Goal: Information Seeking & Learning: Learn about a topic

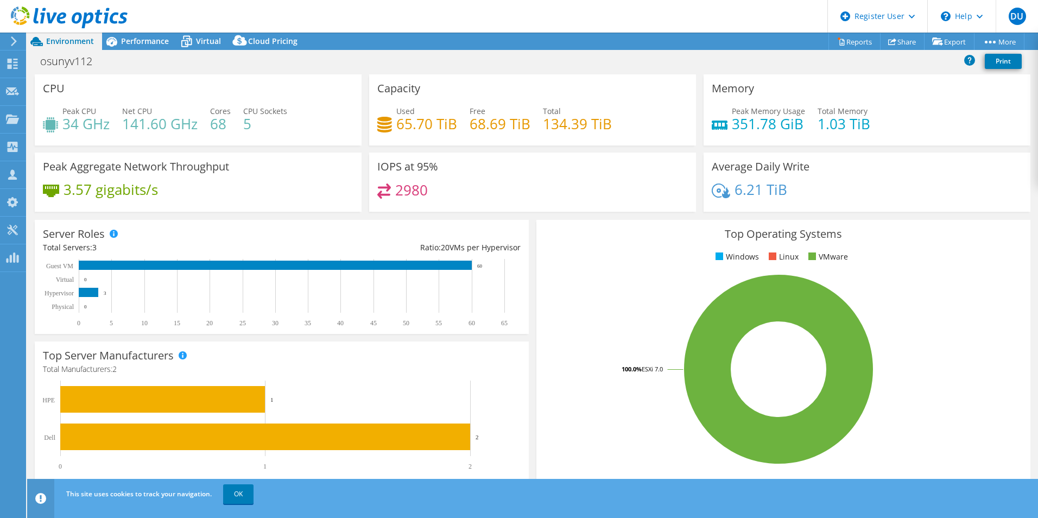
select select "USD"
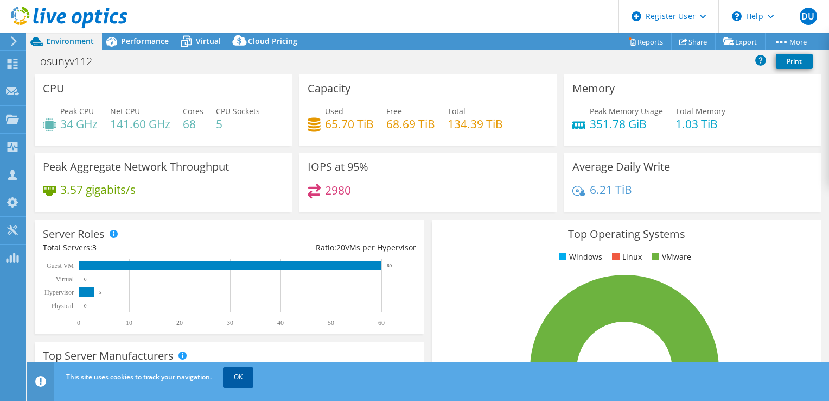
click at [236, 372] on link "OK" at bounding box center [238, 377] width 30 height 20
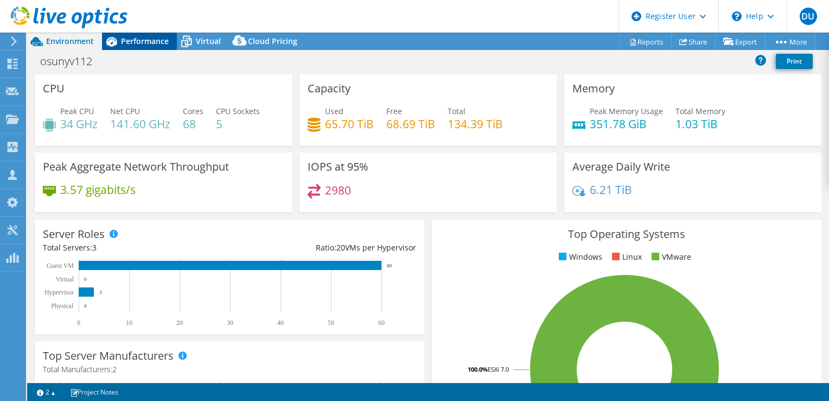
click at [144, 37] on span "Performance" at bounding box center [145, 41] width 48 height 10
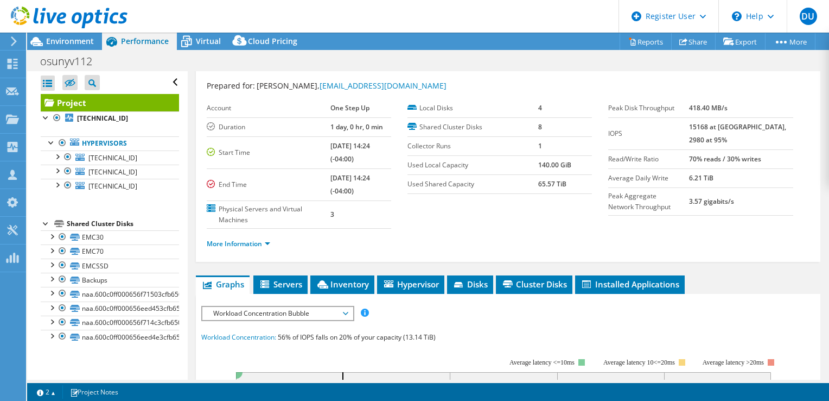
scroll to position [54, 0]
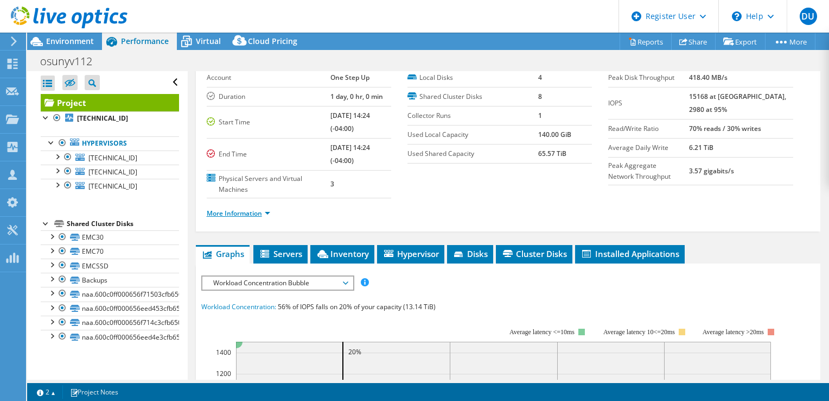
click at [228, 209] on link "More Information" at bounding box center [238, 212] width 63 height 9
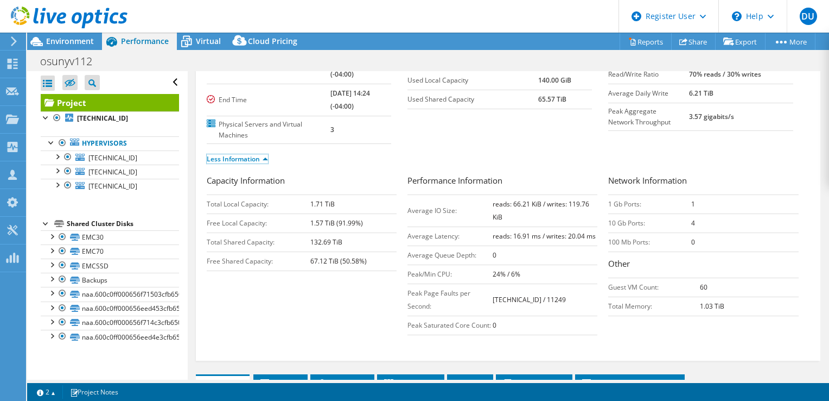
scroll to position [0, 0]
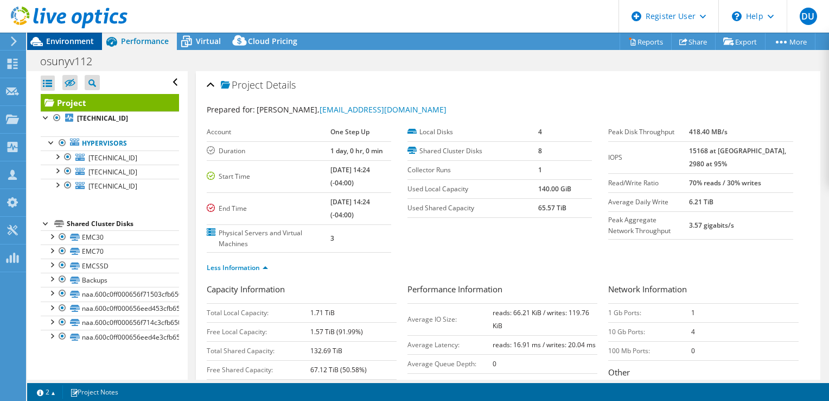
click at [65, 45] on span "Environment" at bounding box center [70, 41] width 48 height 10
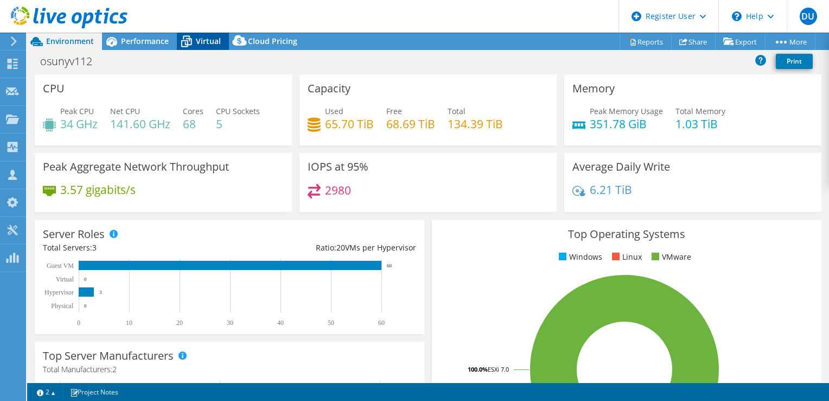
click at [195, 40] on icon at bounding box center [186, 41] width 19 height 19
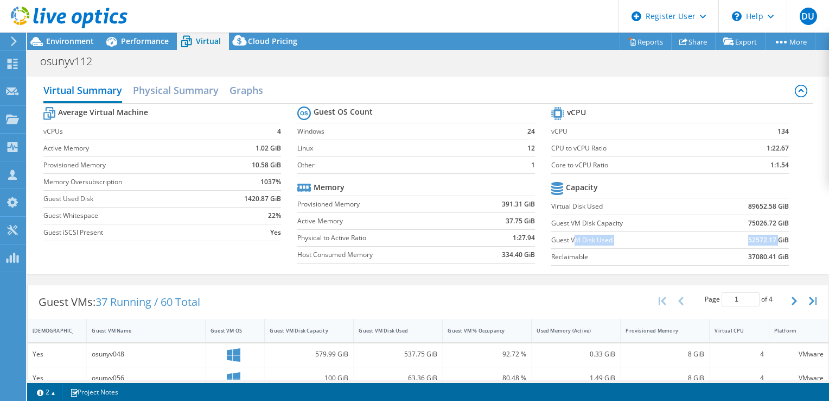
drag, startPoint x: 568, startPoint y: 237, endPoint x: 772, endPoint y: 239, distance: 204.1
click at [772, 239] on tr "Guest VM Disk Used 52572.17 GiB" at bounding box center [670, 239] width 238 height 17
click at [497, 65] on div "osunyv112 Print" at bounding box center [428, 61] width 802 height 20
click at [63, 38] on span "Environment" at bounding box center [70, 41] width 48 height 10
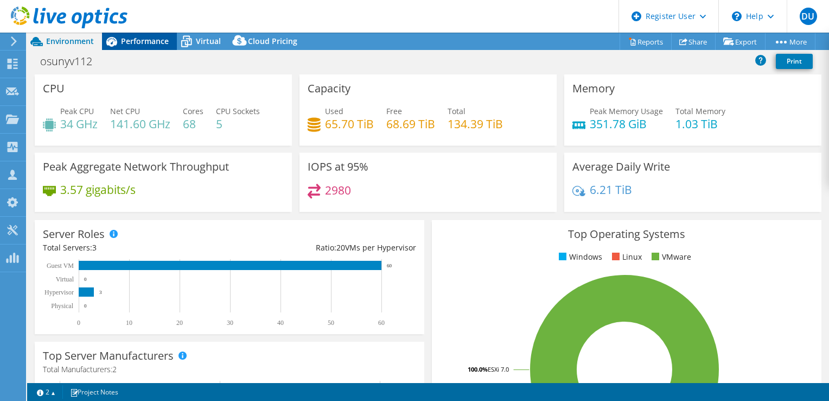
click at [143, 39] on span "Performance" at bounding box center [145, 41] width 48 height 10
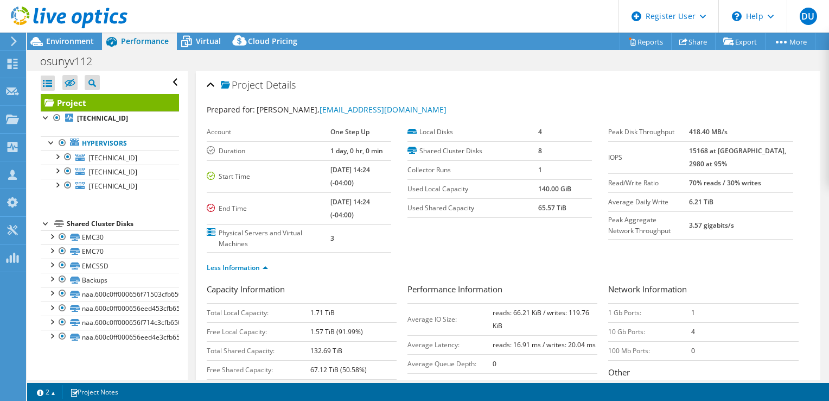
drag, startPoint x: 704, startPoint y: 148, endPoint x: 745, endPoint y: 156, distance: 41.6
click at [745, 156] on tr "IOPS 15168 at Peak, 2980 at 95%" at bounding box center [700, 157] width 185 height 32
drag, startPoint x: 745, startPoint y: 156, endPoint x: 763, endPoint y: 160, distance: 17.8
click at [763, 160] on td "15168 at Peak, 2980 at 95%" at bounding box center [741, 157] width 104 height 32
click at [755, 168] on td "15168 at Peak, 2980 at 95%" at bounding box center [741, 157] width 104 height 32
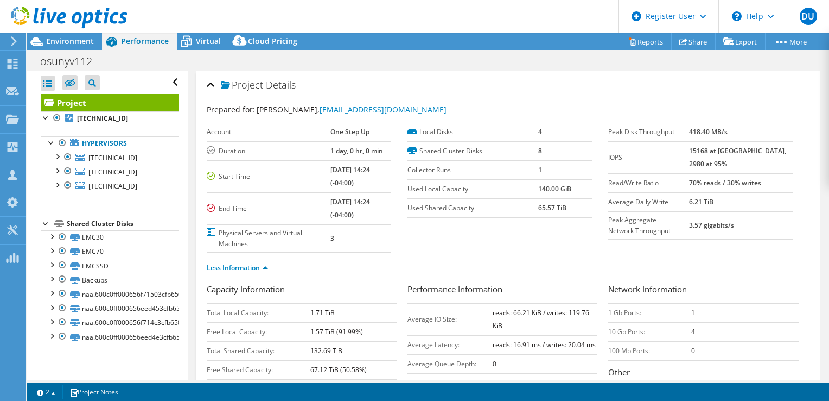
drag, startPoint x: 708, startPoint y: 147, endPoint x: 739, endPoint y: 149, distance: 31.0
click at [739, 149] on tr "IOPS 15168 at Peak, 2980 at 95%" at bounding box center [700, 157] width 185 height 32
click at [512, 84] on div "Project Details" at bounding box center [508, 85] width 603 height 23
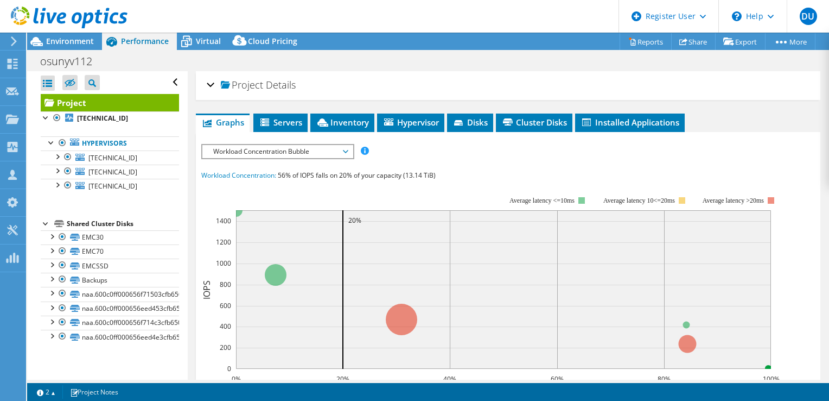
click at [225, 84] on span "Project" at bounding box center [242, 85] width 42 height 11
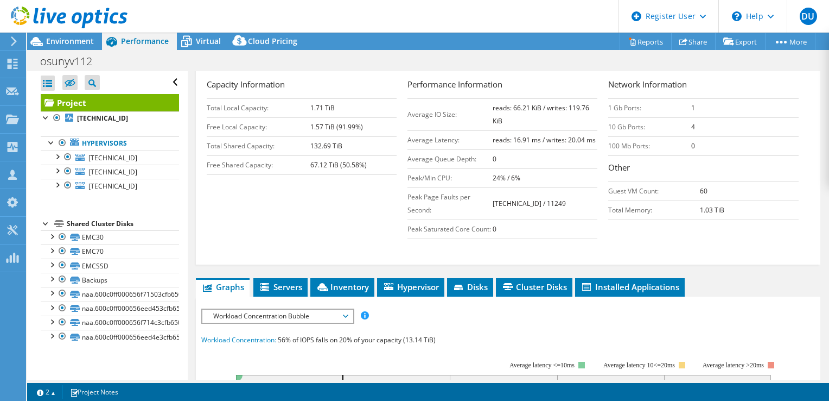
scroll to position [217, 0]
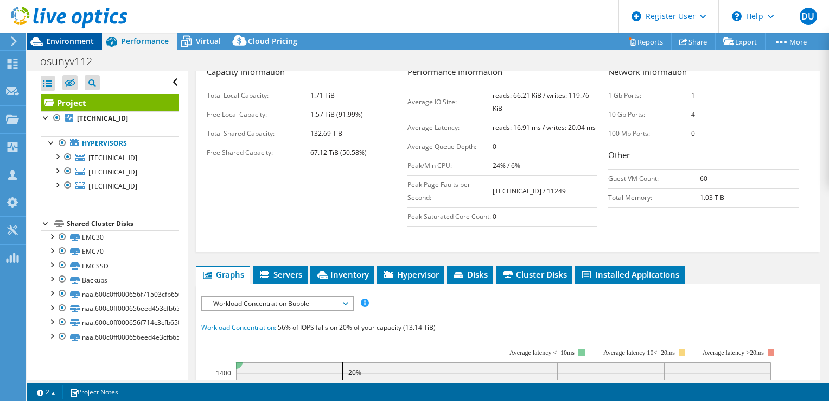
click at [63, 46] on div "Environment" at bounding box center [64, 41] width 75 height 17
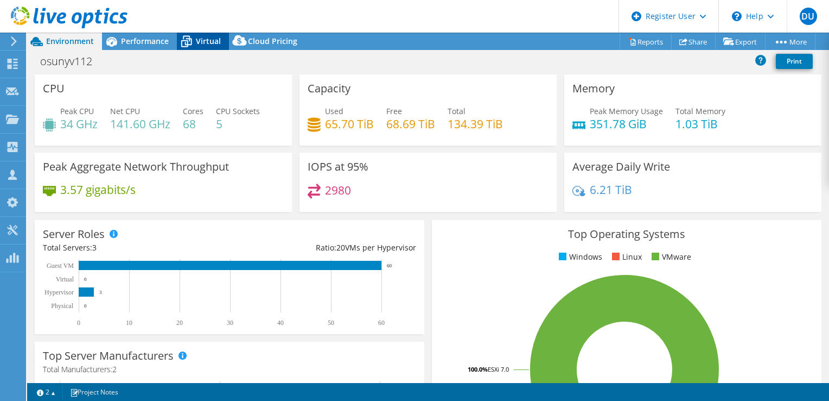
click at [200, 39] on span "Virtual" at bounding box center [208, 41] width 25 height 10
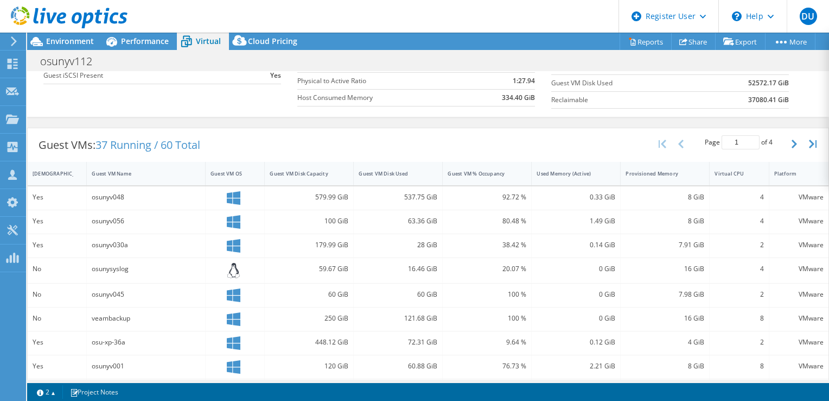
scroll to position [163, 0]
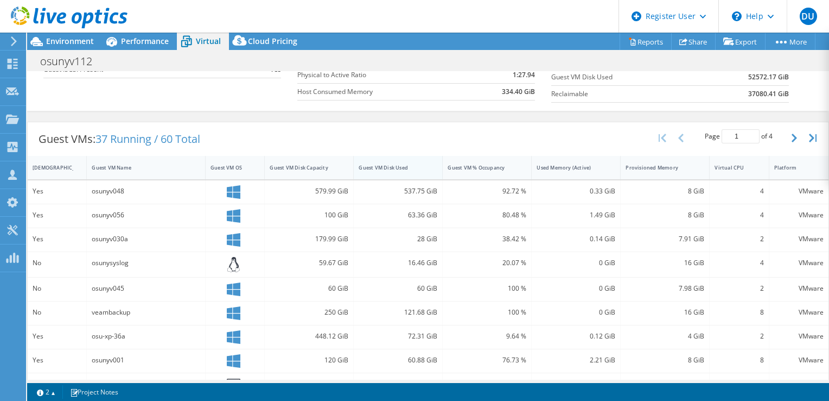
click at [378, 160] on div "Guest VM Disk Used" at bounding box center [391, 167] width 75 height 17
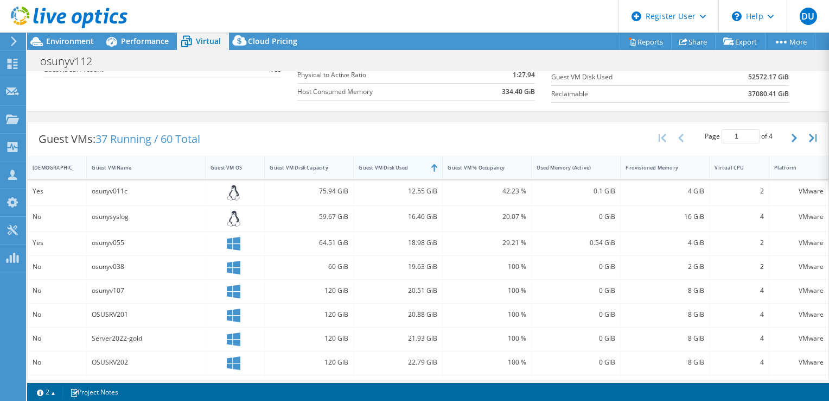
click at [378, 160] on div "Guest VM Disk Used" at bounding box center [391, 167] width 75 height 17
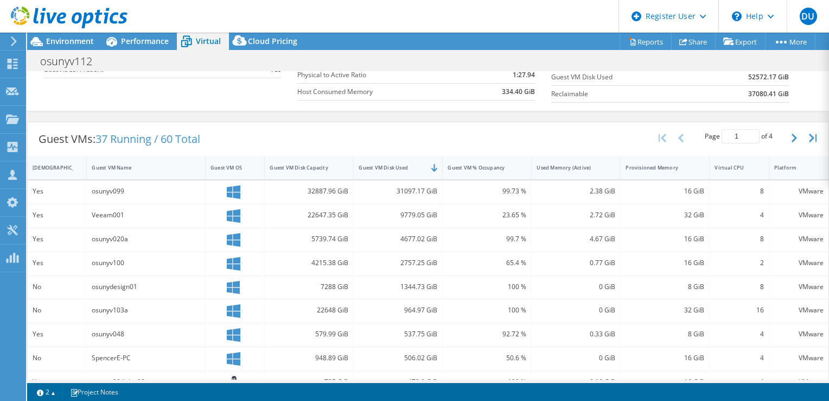
scroll to position [0, 0]
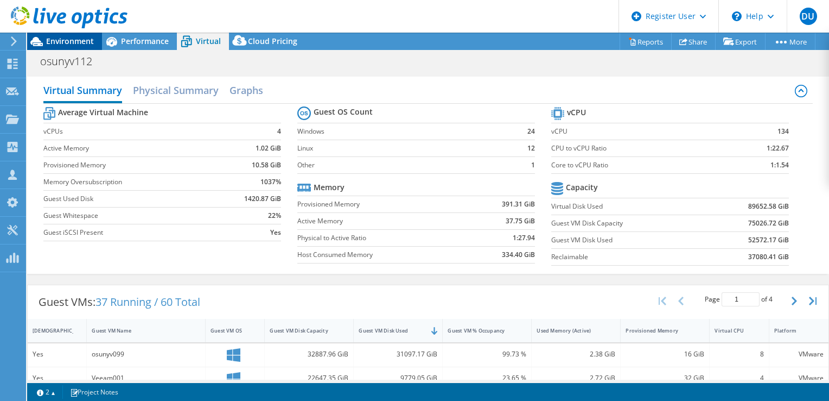
click at [64, 36] on span "Environment" at bounding box center [70, 41] width 48 height 10
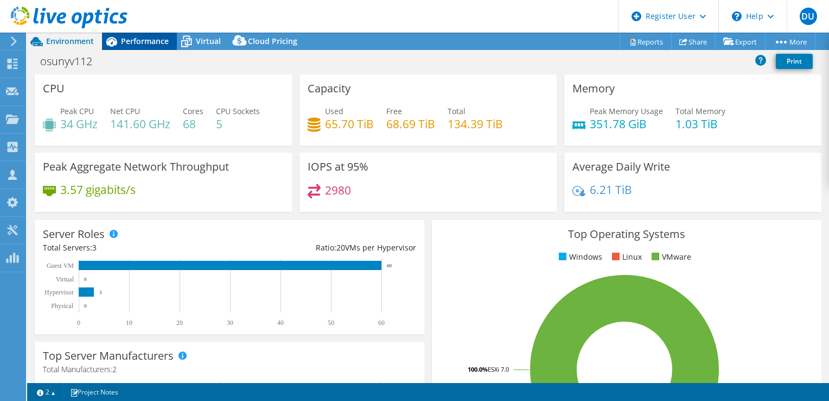
click at [142, 39] on span "Performance" at bounding box center [145, 41] width 48 height 10
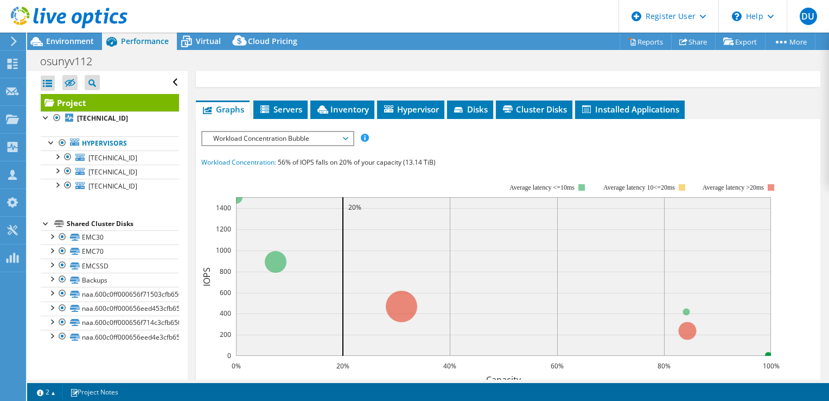
scroll to position [294, 0]
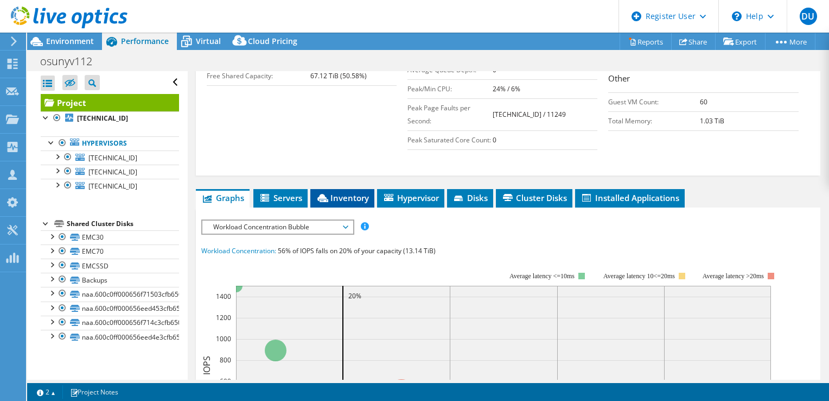
click at [321, 202] on icon at bounding box center [322, 198] width 11 height 8
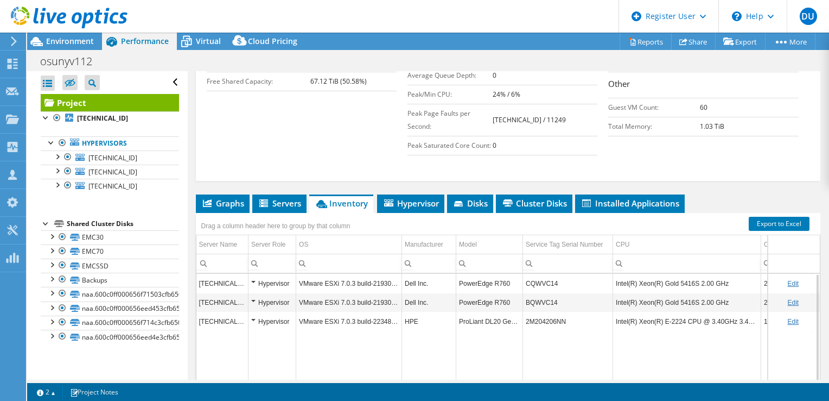
scroll to position [239, 0]
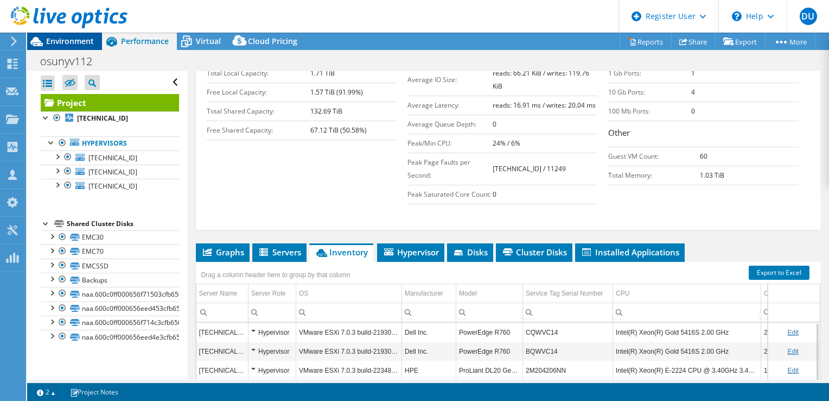
click at [48, 38] on span "Environment" at bounding box center [70, 41] width 48 height 10
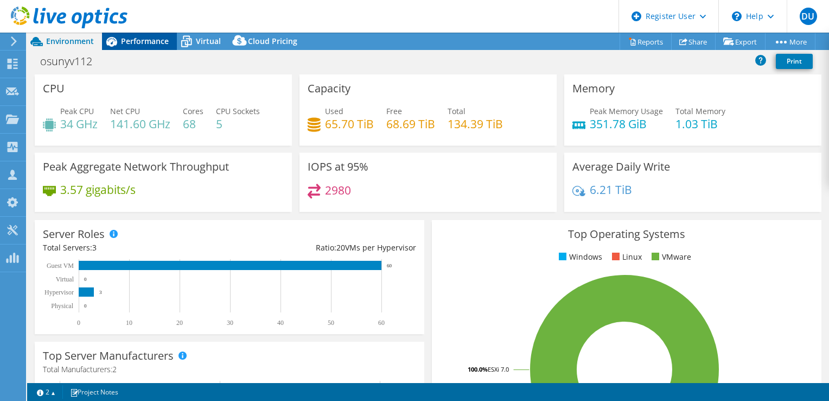
click at [127, 39] on span "Performance" at bounding box center [145, 41] width 48 height 10
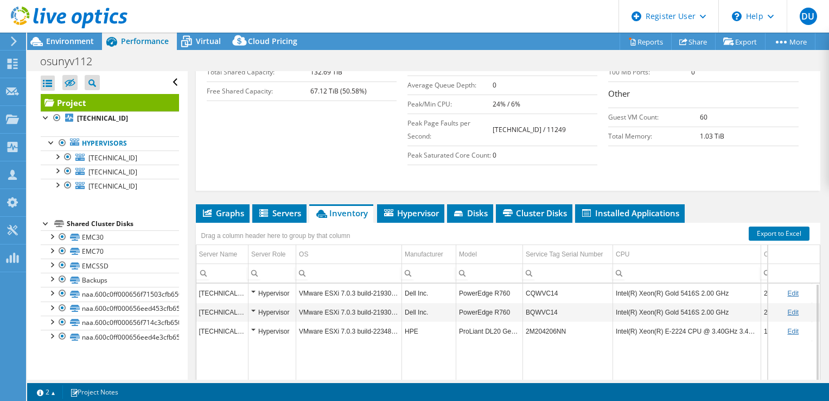
scroll to position [294, 0]
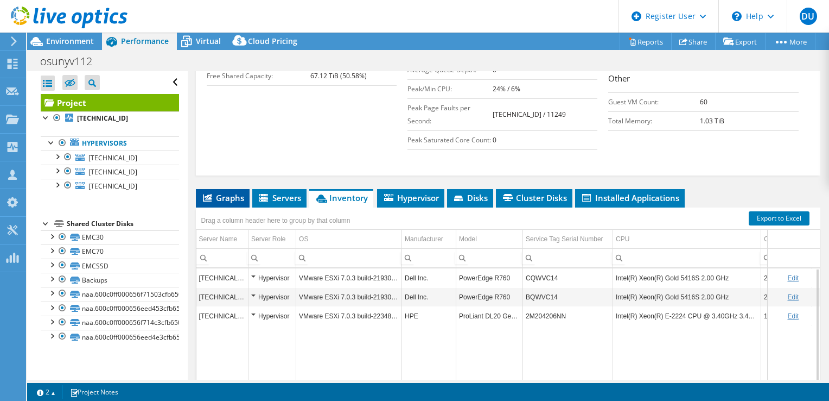
click at [230, 203] on span "Graphs" at bounding box center [222, 197] width 43 height 11
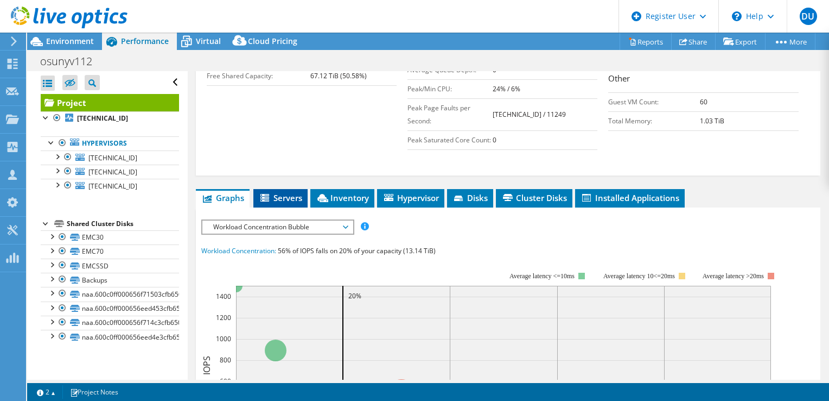
scroll to position [348, 0]
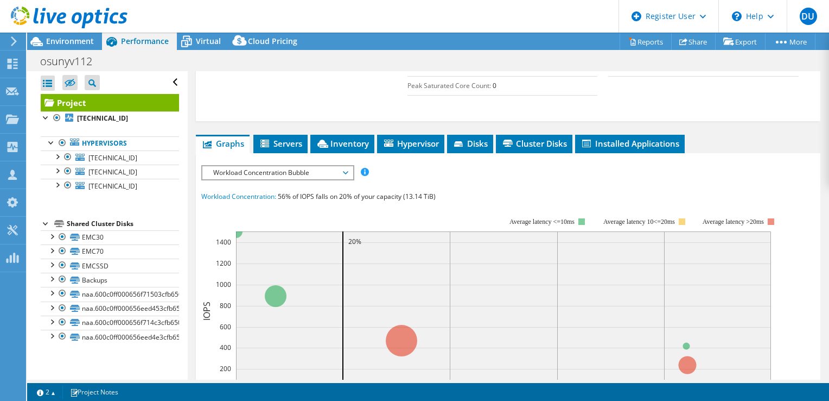
click at [289, 179] on span "Workload Concentration Bubble" at bounding box center [277, 172] width 139 height 13
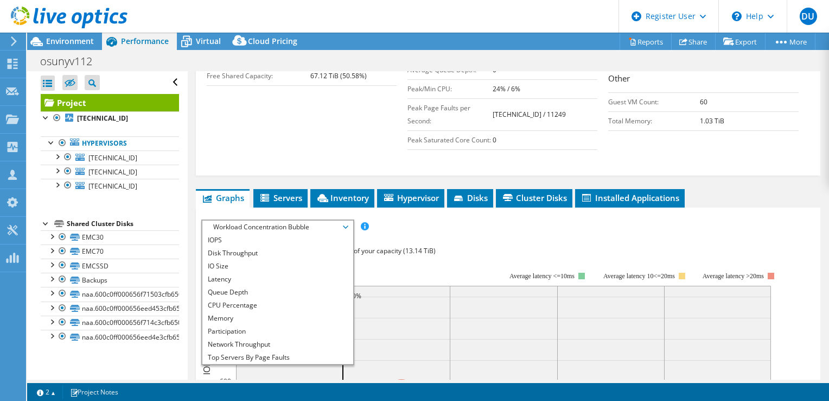
scroll to position [402, 0]
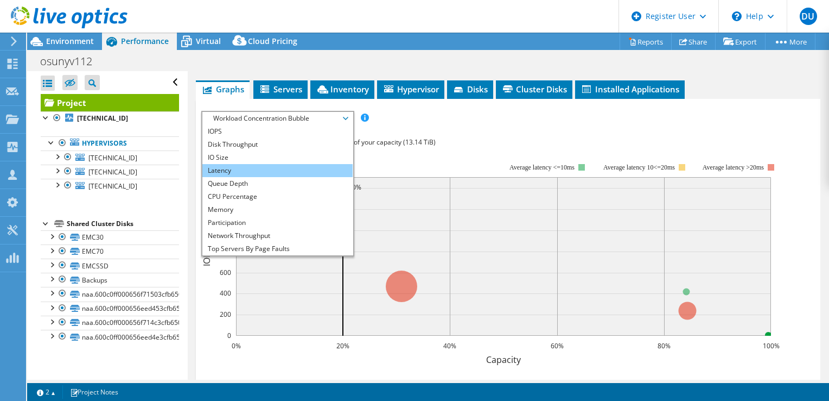
click at [246, 177] on li "Latency" at bounding box center [277, 170] width 150 height 13
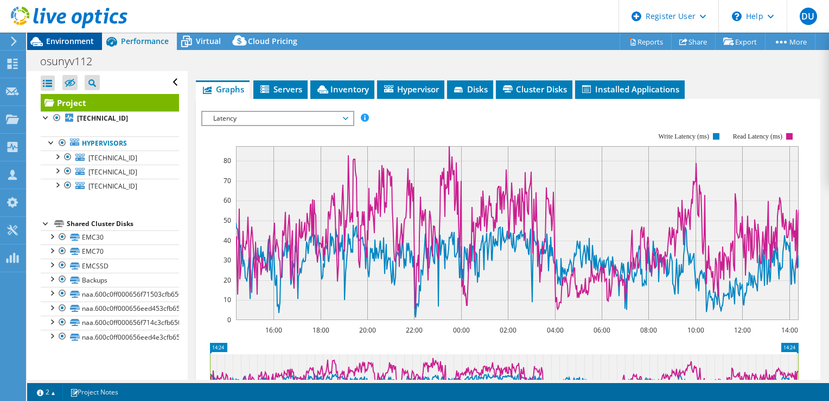
click at [72, 41] on span "Environment" at bounding box center [70, 41] width 48 height 10
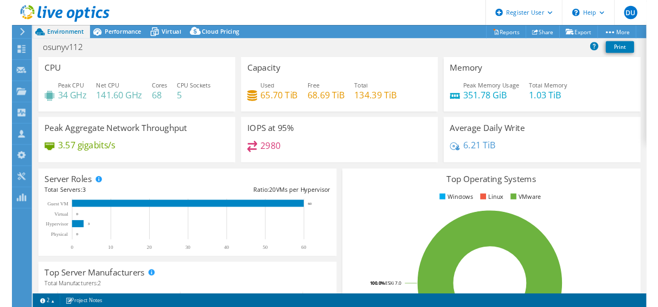
scroll to position [403, 0]
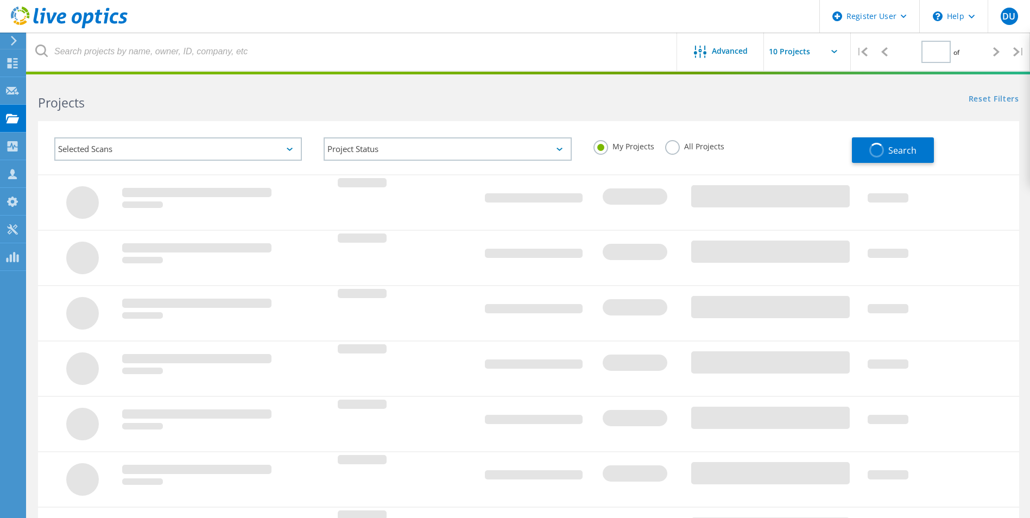
type input "1"
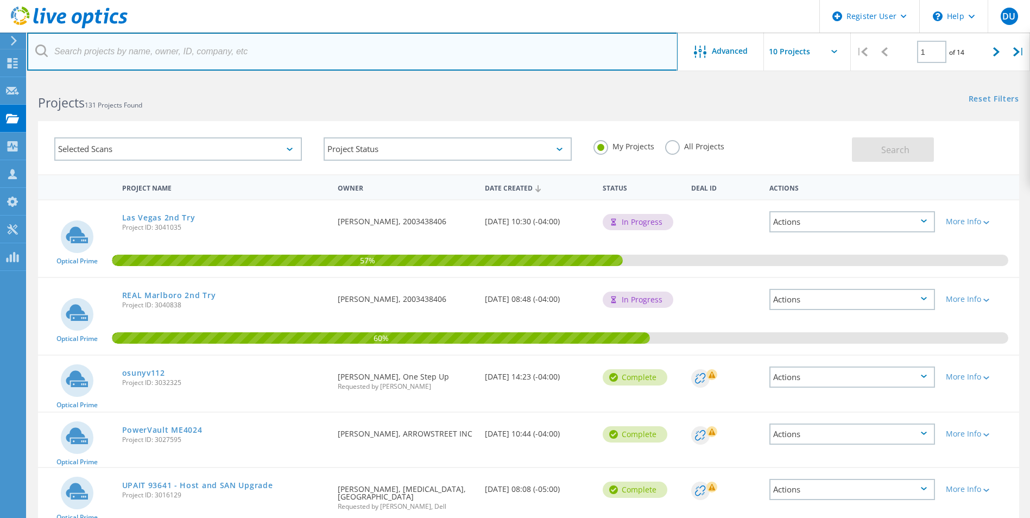
click at [207, 55] on input "text" at bounding box center [352, 52] width 650 height 38
type input "Delta Dental"
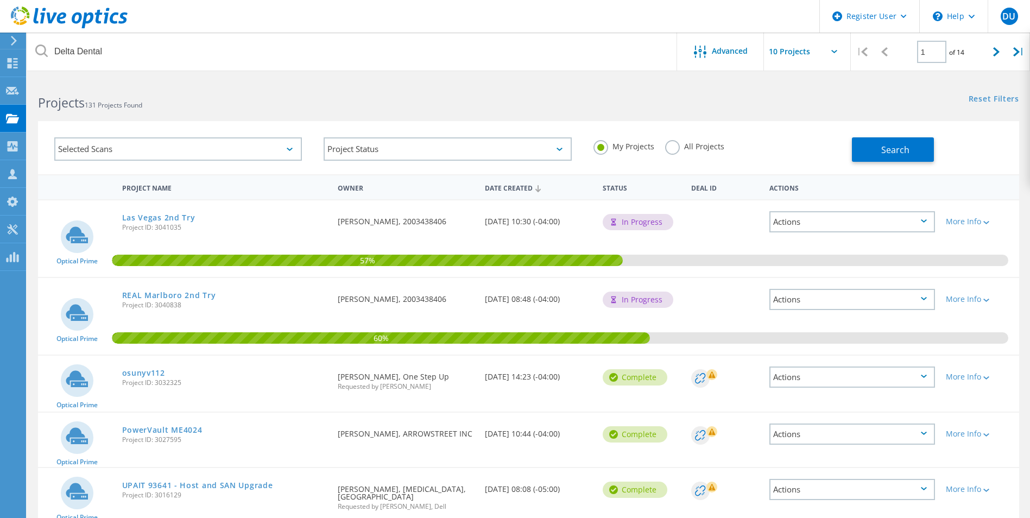
click at [666, 144] on label "All Projects" at bounding box center [694, 145] width 59 height 10
click at [0, 0] on input "All Projects" at bounding box center [0, 0] width 0 height 0
click at [897, 154] on span "Search" at bounding box center [895, 150] width 28 height 12
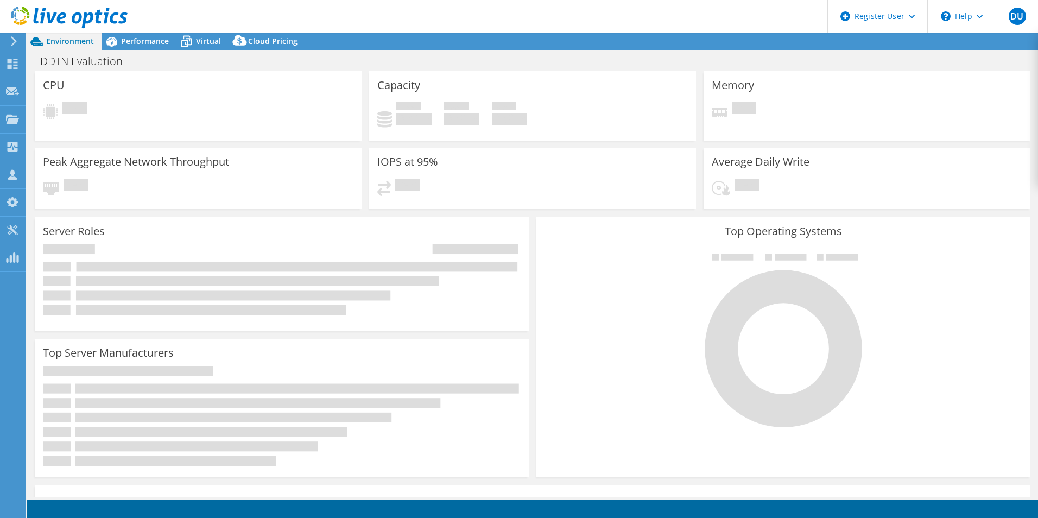
select select "USD"
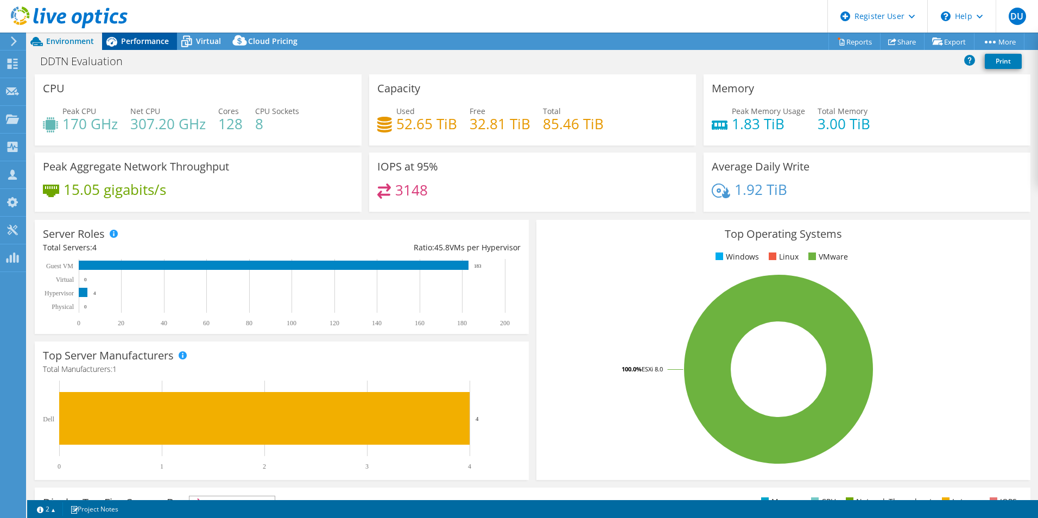
click at [128, 38] on span "Performance" at bounding box center [145, 41] width 48 height 10
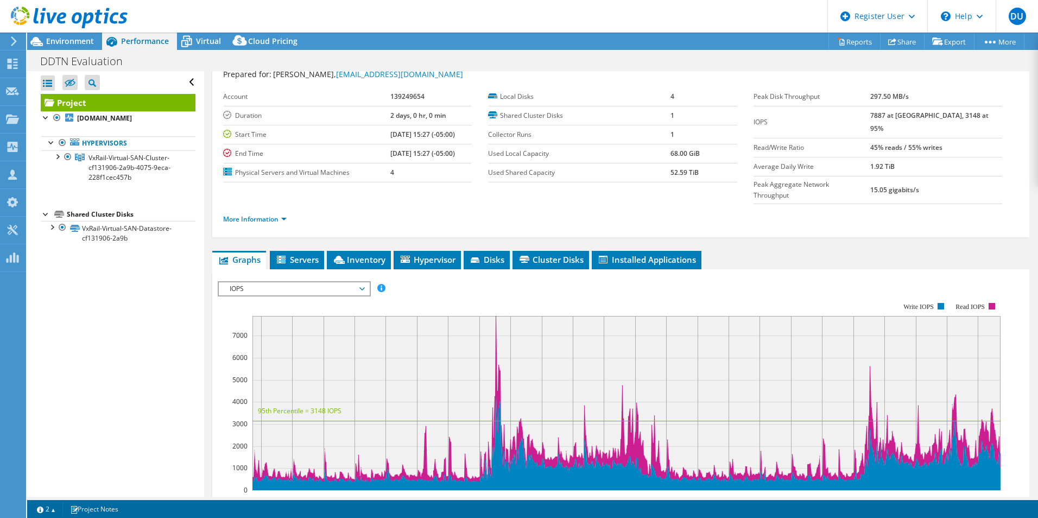
scroll to position [54, 0]
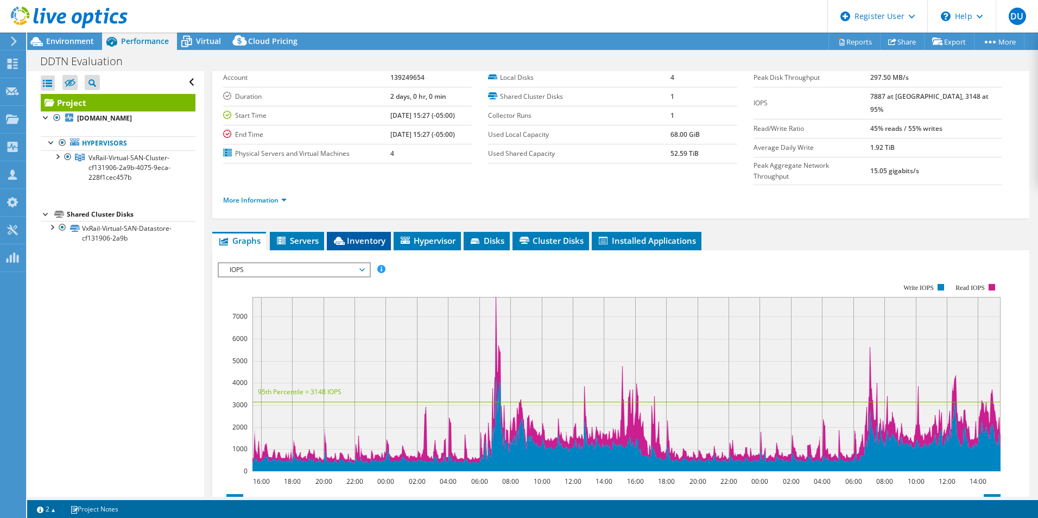
click at [354, 235] on span "Inventory" at bounding box center [358, 240] width 53 height 11
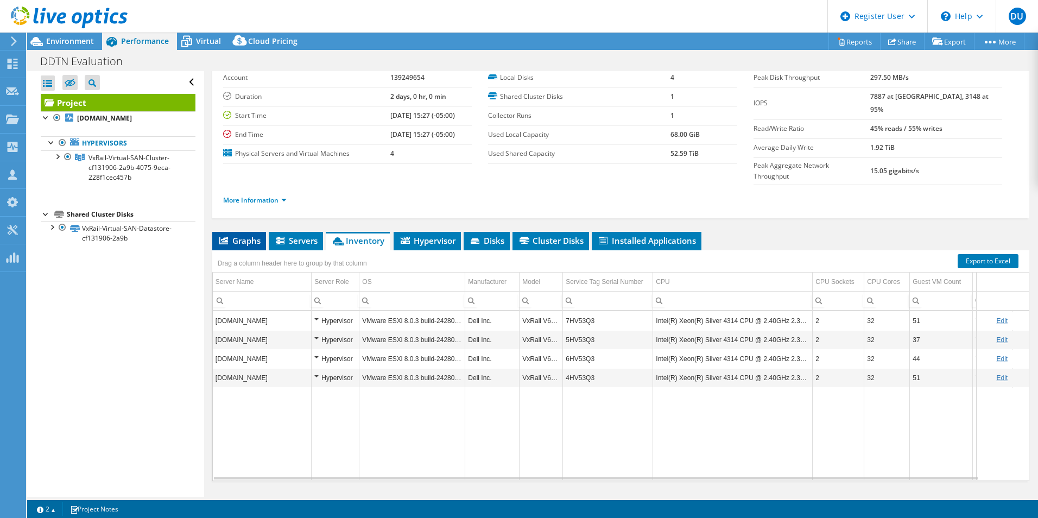
click at [246, 232] on li "Graphs" at bounding box center [239, 241] width 54 height 18
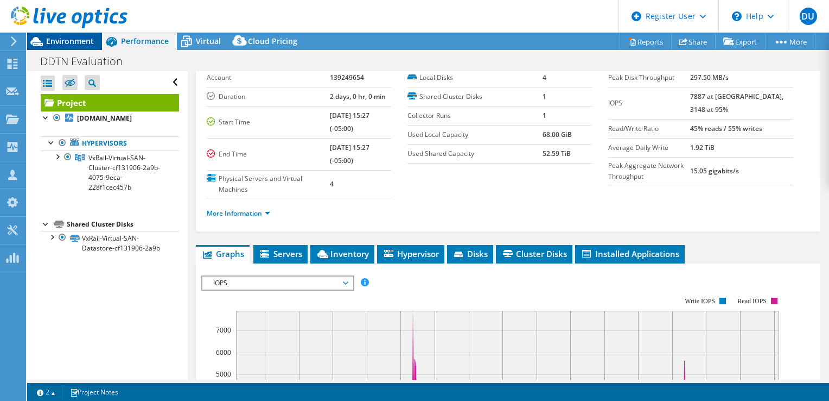
click at [75, 45] on span "Environment" at bounding box center [70, 41] width 48 height 10
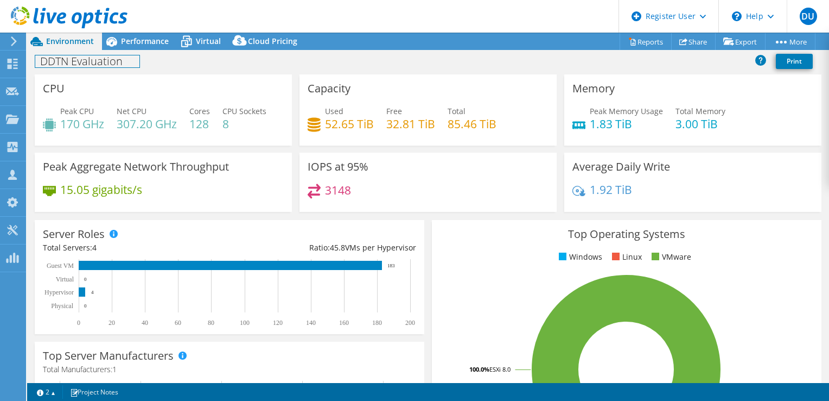
click at [126, 51] on div "DDTN Evaluation Print" at bounding box center [428, 61] width 802 height 20
click at [127, 47] on div "Performance" at bounding box center [139, 41] width 75 height 17
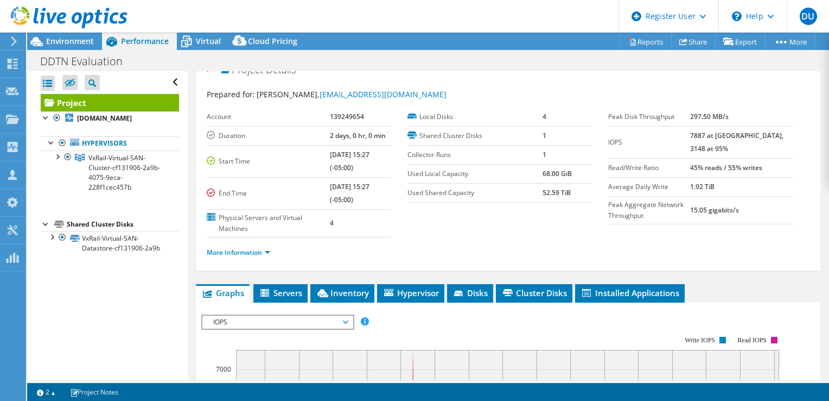
scroll to position [0, 0]
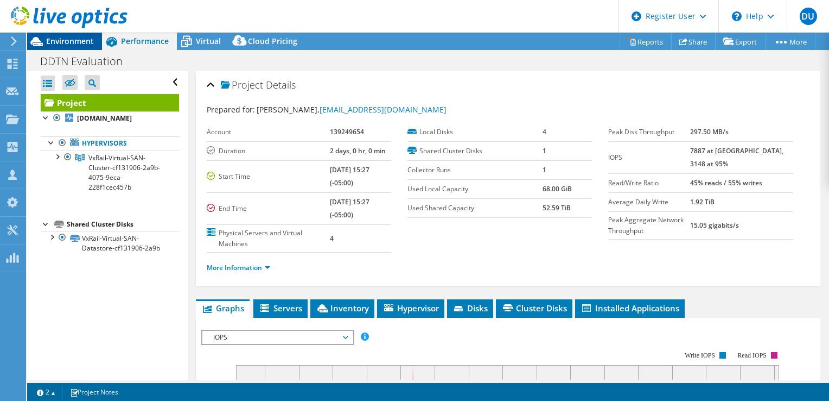
click at [87, 49] on div "Environment" at bounding box center [64, 41] width 75 height 17
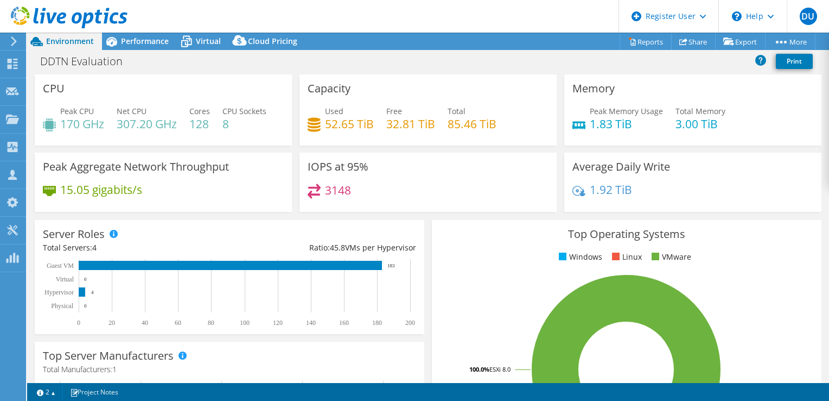
click at [226, 97] on div "CPU Peak CPU 170 GHz Net CPU 307.20 GHz Cores 128 CPU Sockets 8" at bounding box center [163, 109] width 257 height 71
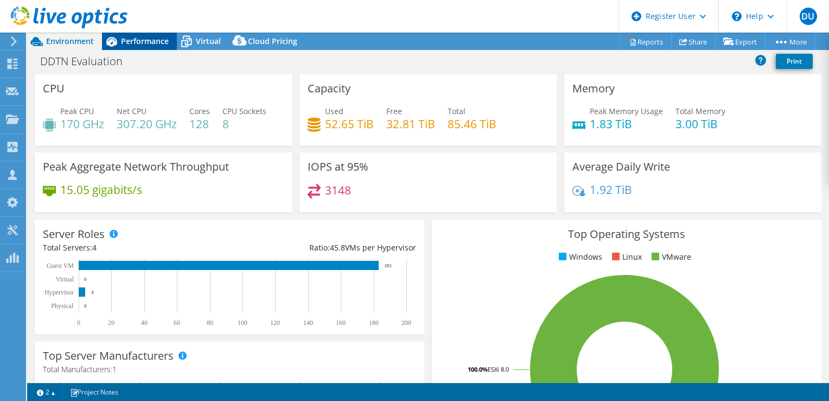
click at [144, 45] on span "Performance" at bounding box center [145, 41] width 48 height 10
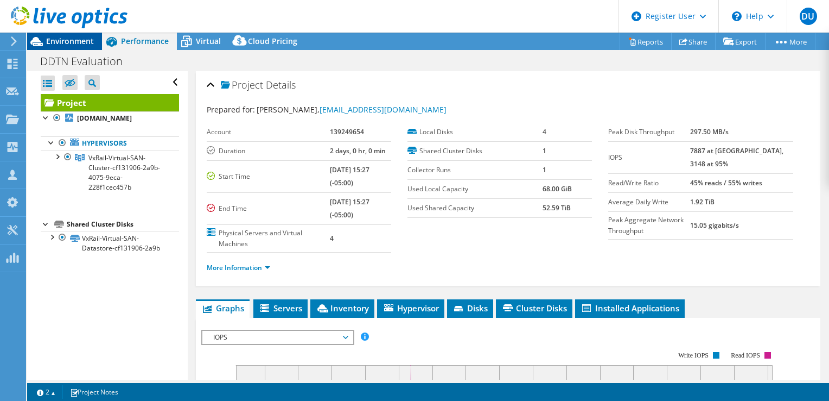
click at [73, 45] on span "Environment" at bounding box center [70, 41] width 48 height 10
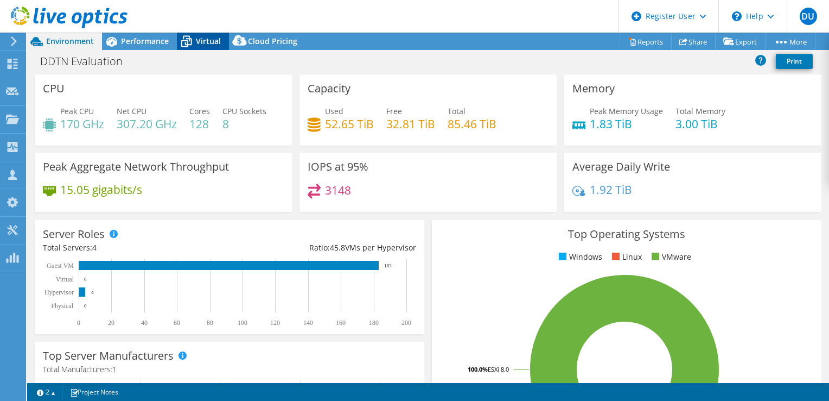
click at [193, 47] on icon at bounding box center [186, 41] width 19 height 19
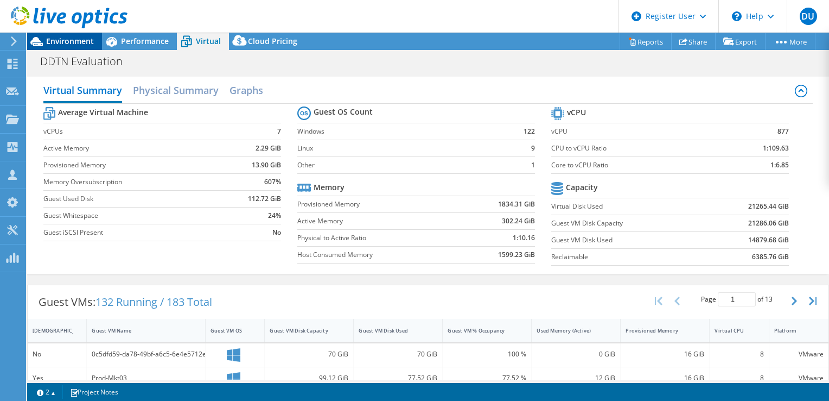
click at [52, 43] on span "Environment" at bounding box center [70, 41] width 48 height 10
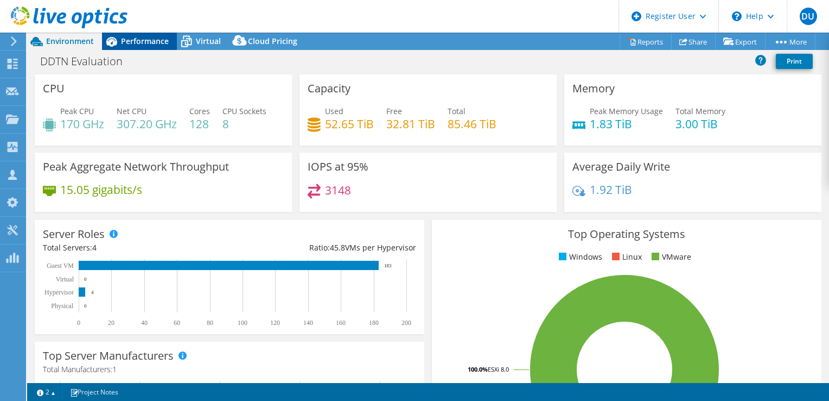
click at [119, 36] on icon at bounding box center [111, 41] width 19 height 19
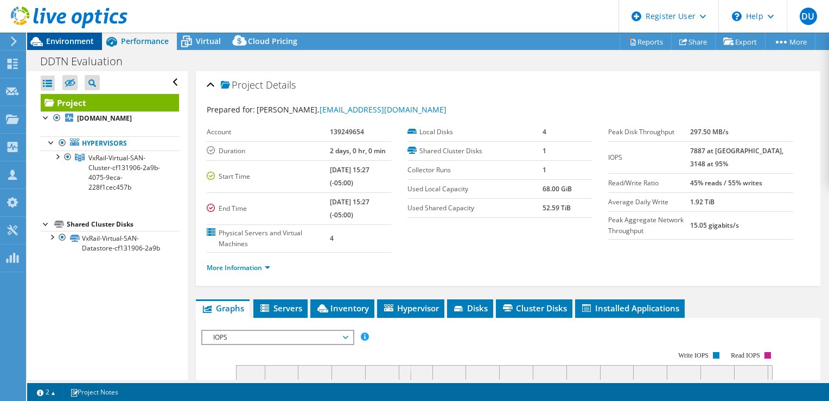
click at [77, 42] on span "Environment" at bounding box center [70, 41] width 48 height 10
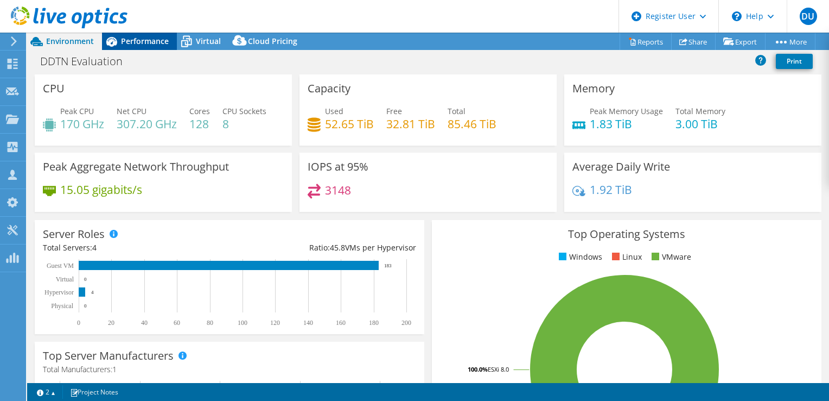
click at [148, 43] on span "Performance" at bounding box center [145, 41] width 48 height 10
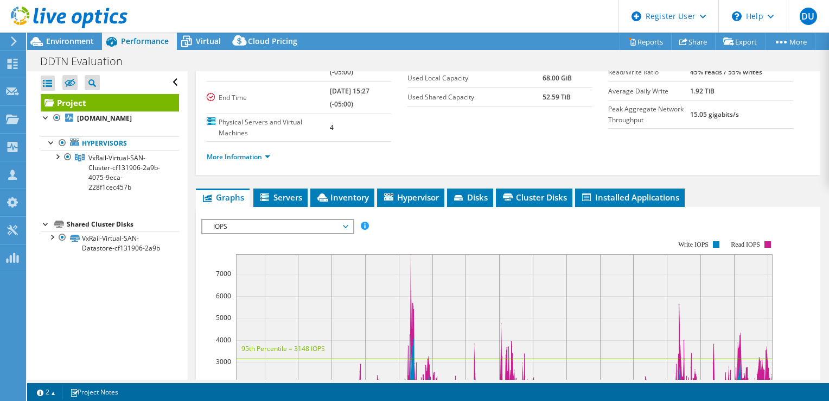
scroll to position [163, 0]
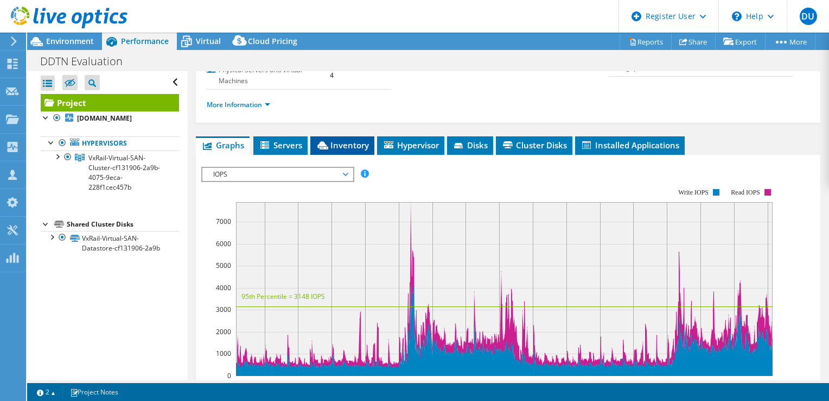
click at [339, 149] on li "Inventory" at bounding box center [342, 145] width 64 height 18
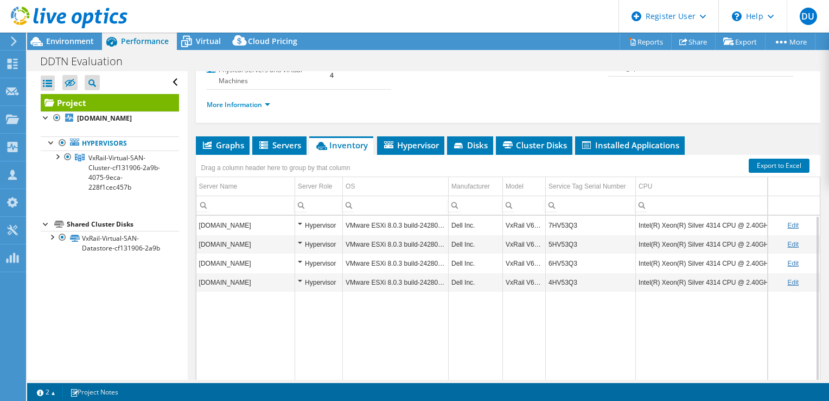
scroll to position [109, 0]
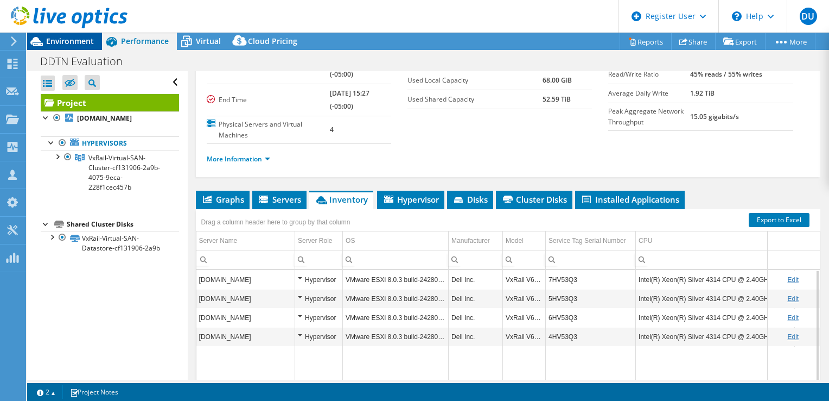
click at [69, 41] on span "Environment" at bounding box center [70, 41] width 48 height 10
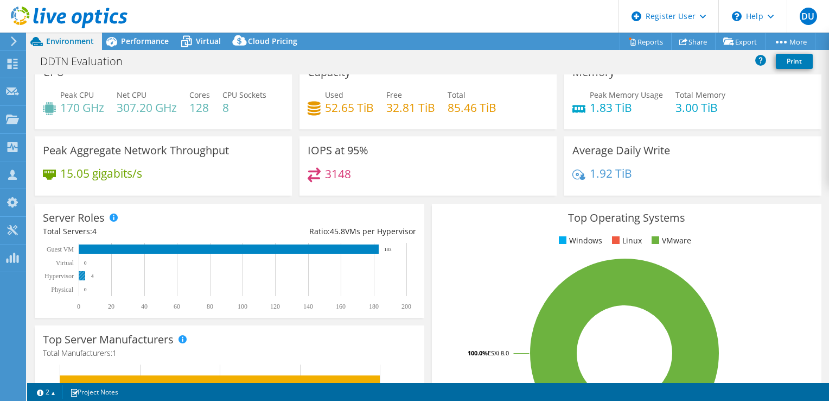
scroll to position [0, 0]
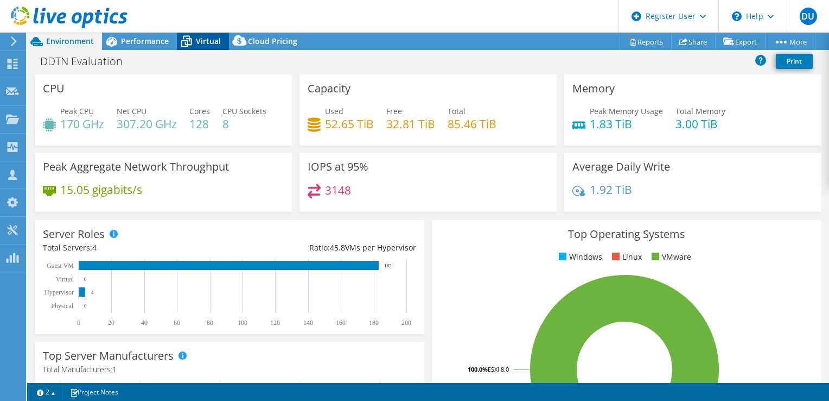
click at [198, 41] on span "Virtual" at bounding box center [208, 41] width 25 height 10
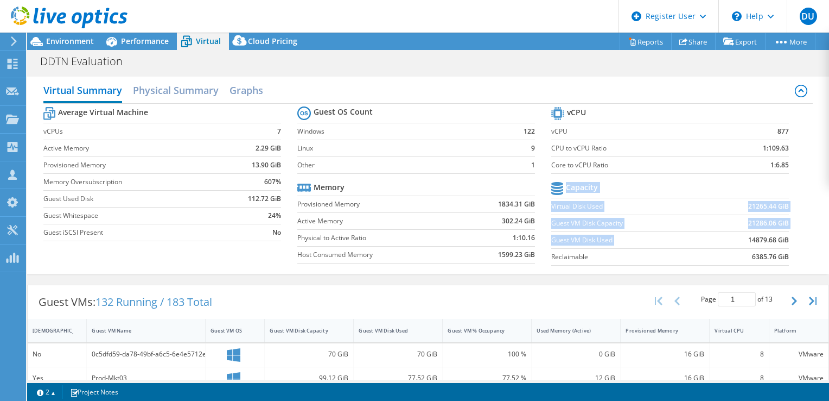
drag, startPoint x: 732, startPoint y: 239, endPoint x: 784, endPoint y: 242, distance: 51.7
click at [784, 242] on section "vCPU vCPU 877 CPU to vCPU Ratio 1:109.63 Core to vCPU Ratio 1:6.85 Capacity Vir…" at bounding box center [678, 187] width 254 height 167
drag, startPoint x: 784, startPoint y: 242, endPoint x: 803, endPoint y: 251, distance: 20.9
click at [803, 251] on div "Average Virtual Machine vCPUs 7 Active Memory 2.29 GiB Provisioned Memory 13.90…" at bounding box center [428, 187] width 770 height 167
click at [801, 251] on div "Average Virtual Machine vCPUs 7 Active Memory 2.29 GiB Provisioned Memory 13.90…" at bounding box center [428, 187] width 770 height 167
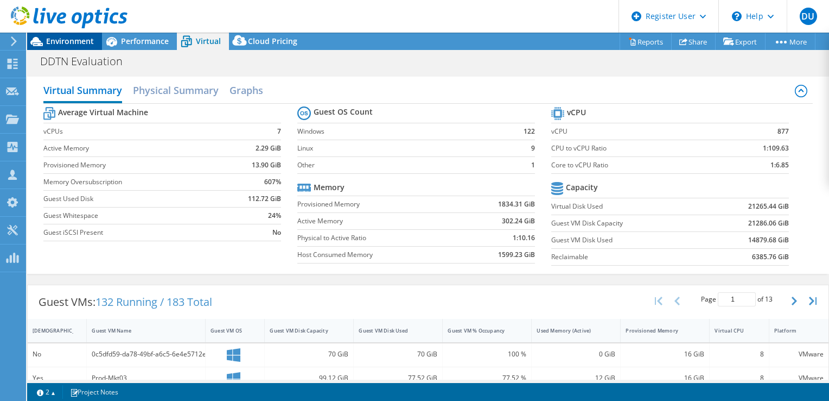
click at [54, 42] on span "Environment" at bounding box center [70, 41] width 48 height 10
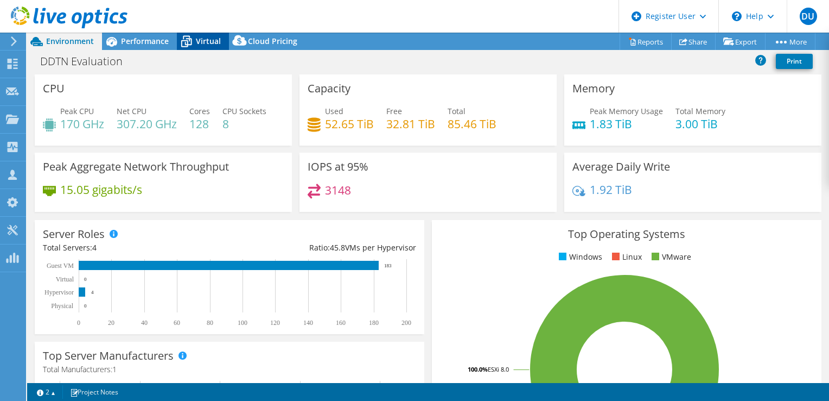
click at [195, 37] on icon at bounding box center [186, 41] width 19 height 19
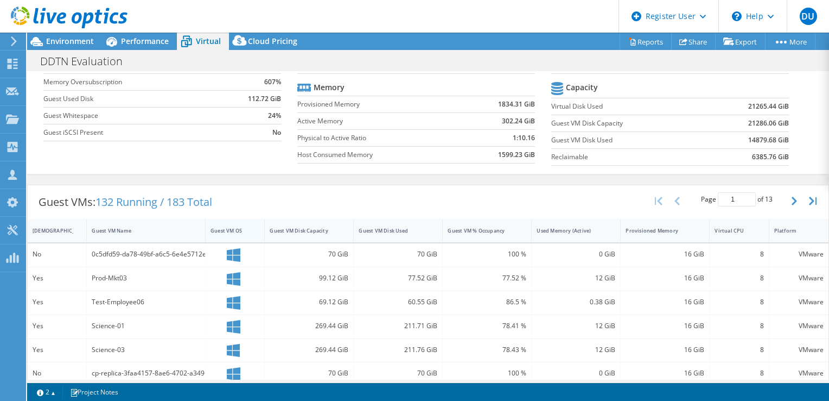
scroll to position [163, 0]
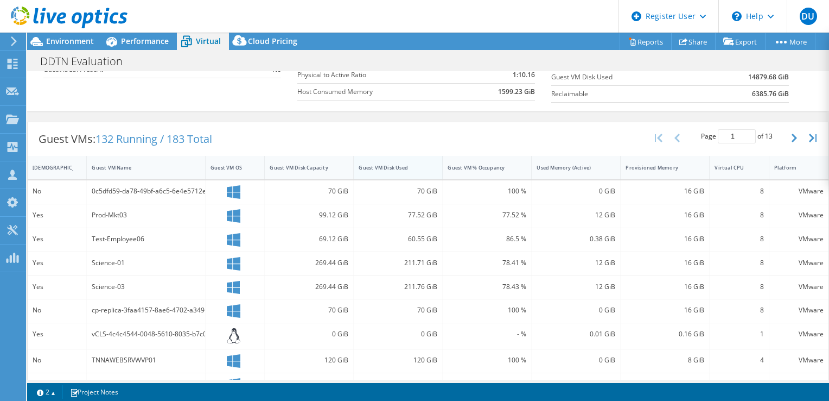
click at [410, 164] on div "Guest VM Disk Used" at bounding box center [392, 167] width 66 height 7
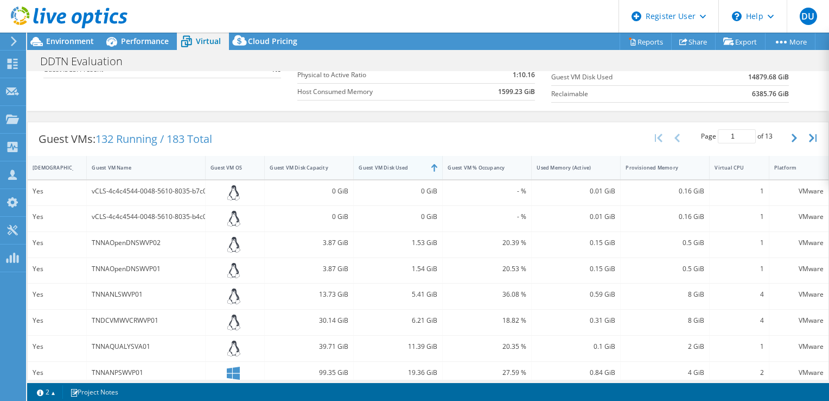
click at [410, 164] on div "Guest VM Disk Used" at bounding box center [392, 167] width 66 height 7
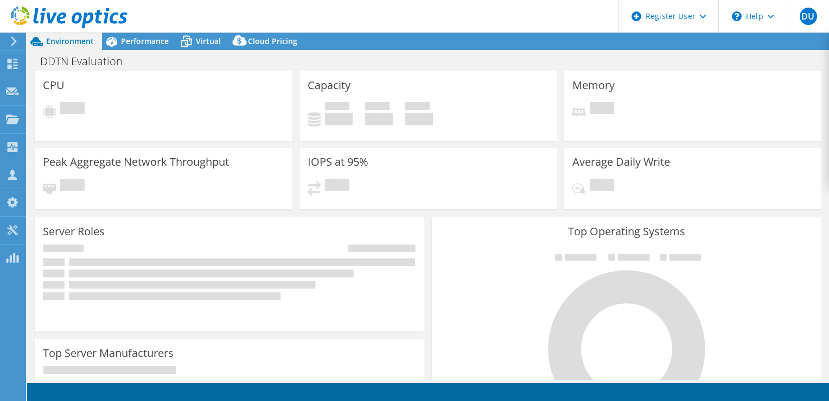
select select "USD"
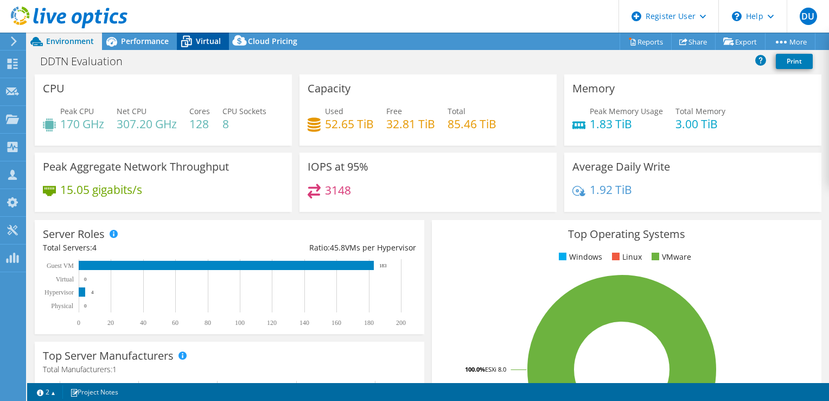
drag, startPoint x: 194, startPoint y: 40, endPoint x: 200, endPoint y: 42, distance: 6.9
click at [194, 40] on icon at bounding box center [186, 41] width 19 height 19
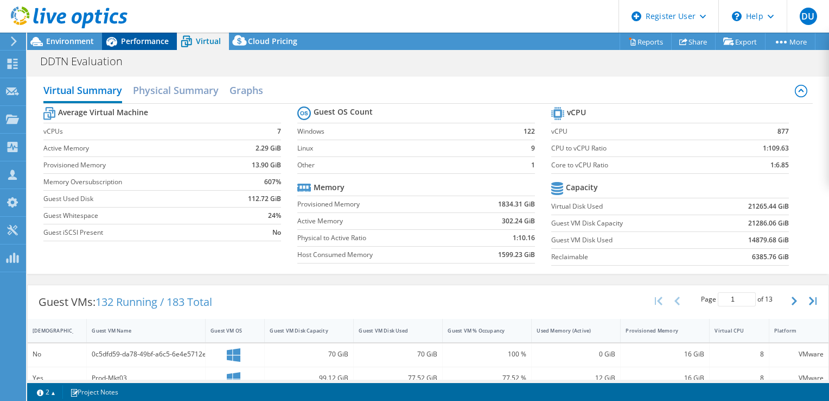
click at [140, 35] on div "Performance" at bounding box center [139, 41] width 75 height 17
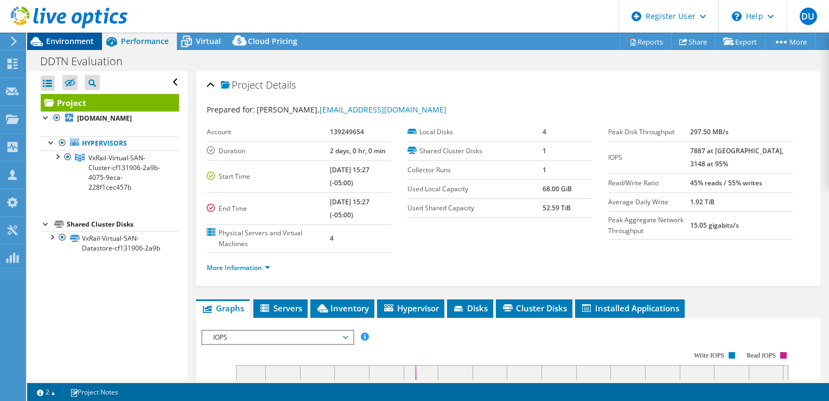
click at [55, 38] on span "Environment" at bounding box center [70, 41] width 48 height 10
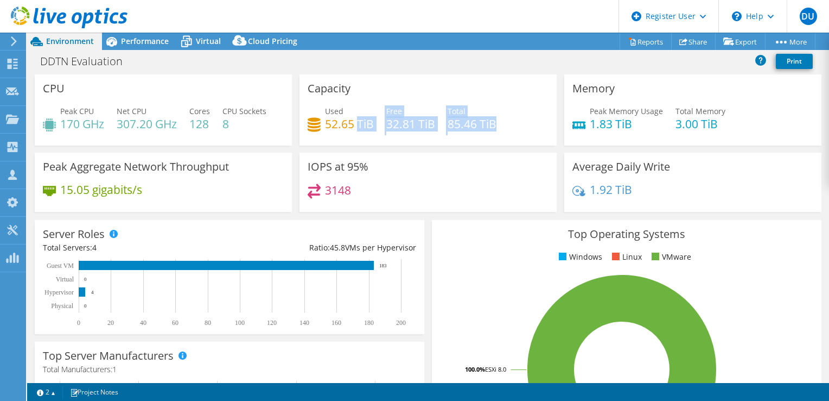
drag, startPoint x: 494, startPoint y: 118, endPoint x: 353, endPoint y: 127, distance: 140.8
click at [353, 127] on div "Used 52.65 TiB Free 32.81 TiB Total 85.46 TiB" at bounding box center [428, 122] width 241 height 35
drag, startPoint x: 353, startPoint y: 127, endPoint x: 465, endPoint y: 71, distance: 125.2
click at [465, 71] on div "DDTN Evaluation Print" at bounding box center [428, 62] width 802 height 23
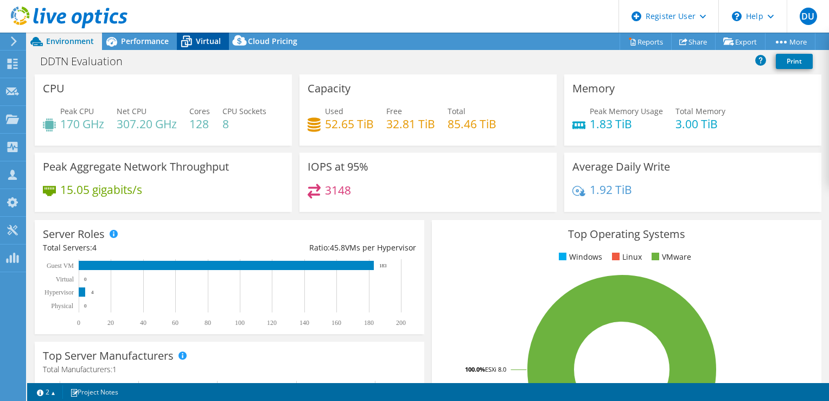
click at [215, 36] on span "Virtual" at bounding box center [208, 41] width 25 height 10
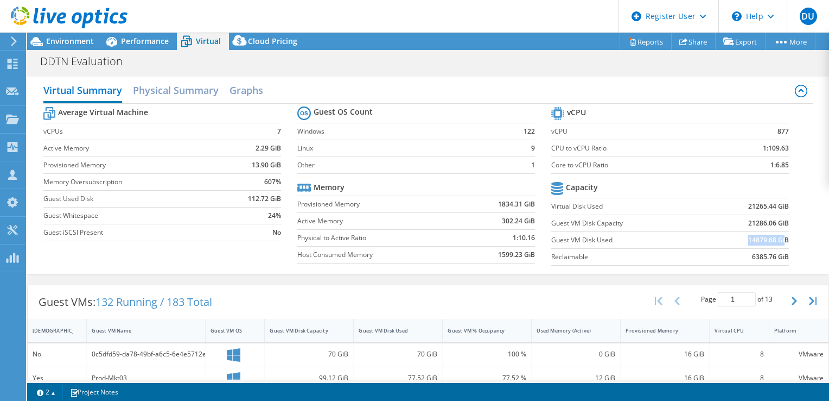
drag, startPoint x: 739, startPoint y: 238, endPoint x: 778, endPoint y: 238, distance: 39.1
click at [778, 238] on td "14879.68 GiB" at bounding box center [748, 239] width 82 height 17
drag, startPoint x: 778, startPoint y: 238, endPoint x: 789, endPoint y: 242, distance: 12.2
click at [789, 242] on section "vCPU vCPU 877 CPU to vCPU Ratio 1:109.63 Core to vCPU Ratio 1:6.85 Capacity Vir…" at bounding box center [678, 187] width 254 height 167
drag, startPoint x: 740, startPoint y: 225, endPoint x: 774, endPoint y: 224, distance: 33.7
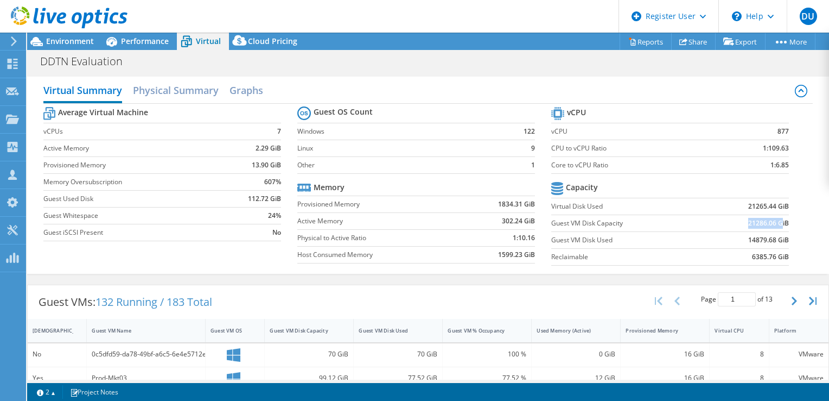
click at [774, 224] on td "21286.06 GiB" at bounding box center [748, 222] width 82 height 17
